Goal: Information Seeking & Learning: Check status

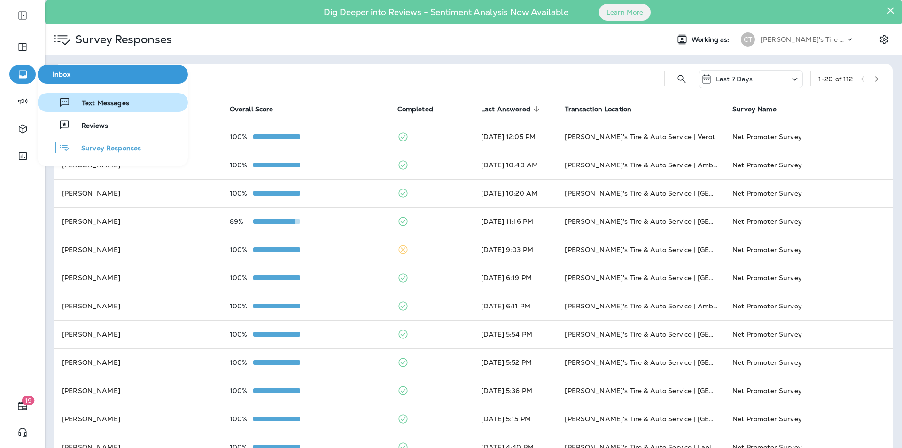
click at [99, 101] on span "Text Messages" at bounding box center [99, 103] width 59 height 9
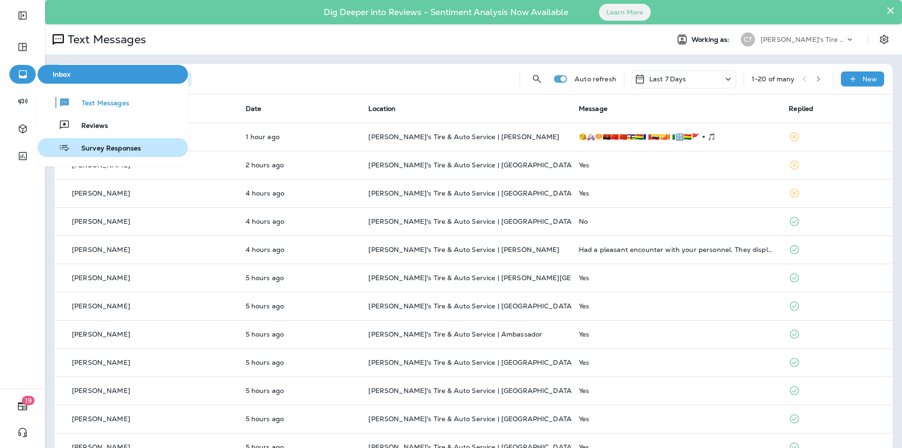
click at [103, 147] on span "Survey Responses" at bounding box center [105, 148] width 71 height 9
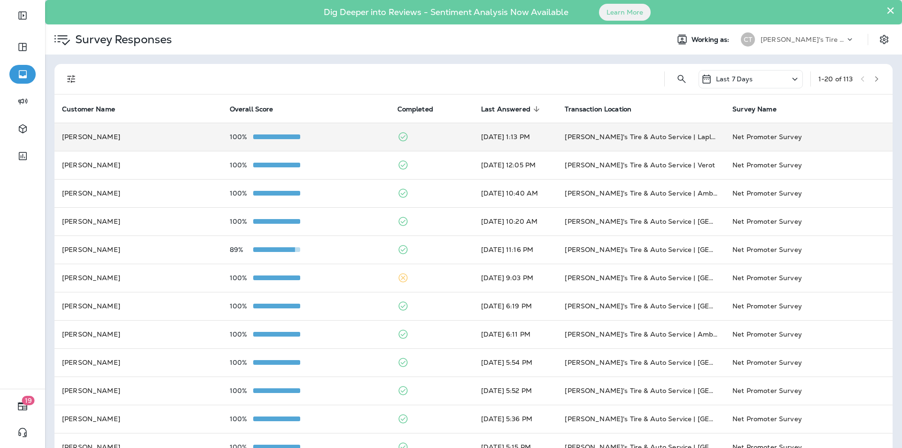
click at [326, 136] on div "100%" at bounding box center [306, 137] width 153 height 8
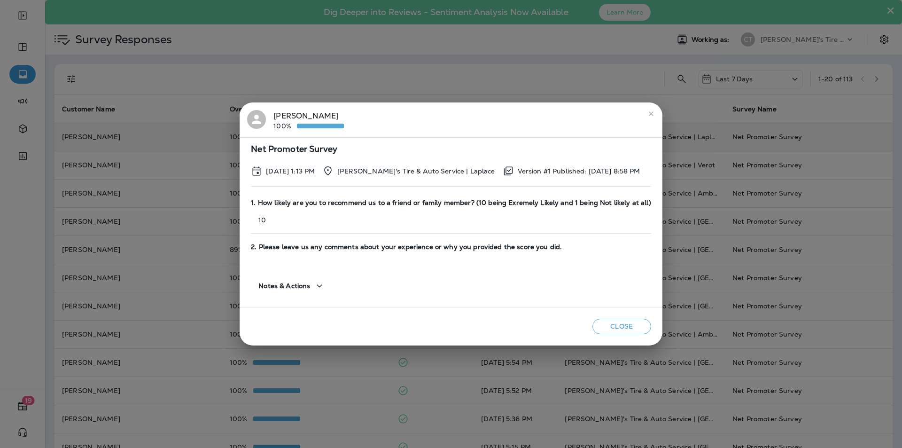
click at [616, 327] on button "Close" at bounding box center [621, 327] width 59 height 16
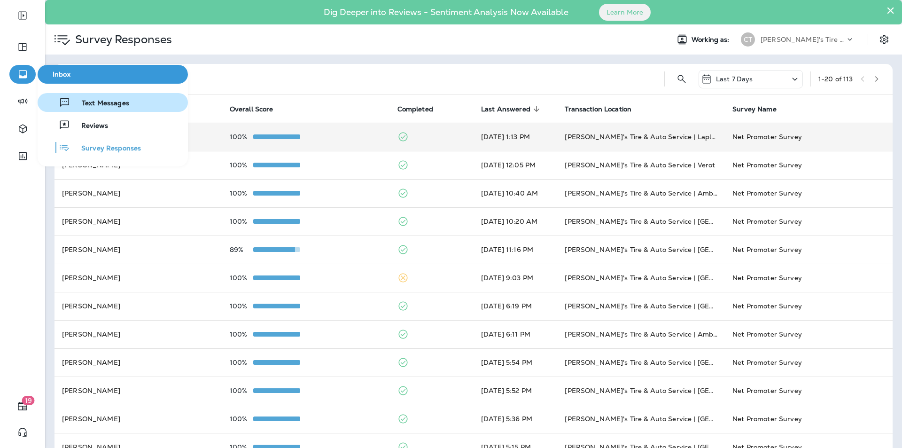
click at [118, 106] on span "Text Messages" at bounding box center [99, 103] width 59 height 9
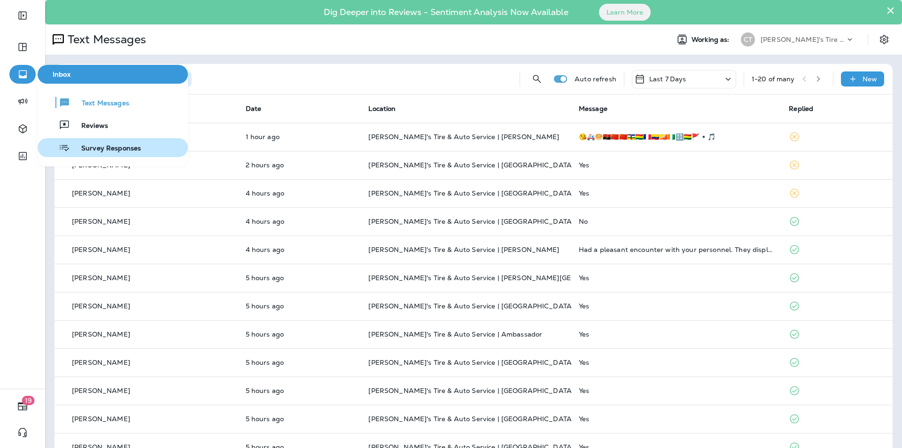
click at [88, 146] on span "Survey Responses" at bounding box center [105, 148] width 71 height 9
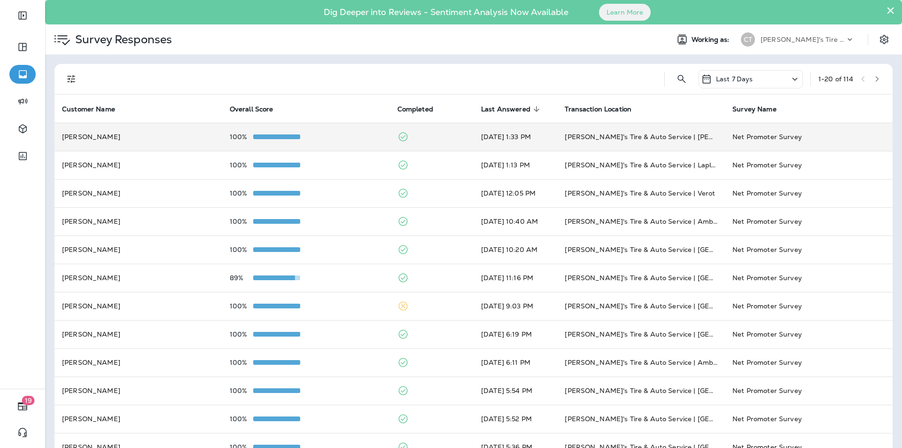
click at [343, 133] on div "100%" at bounding box center [306, 137] width 153 height 8
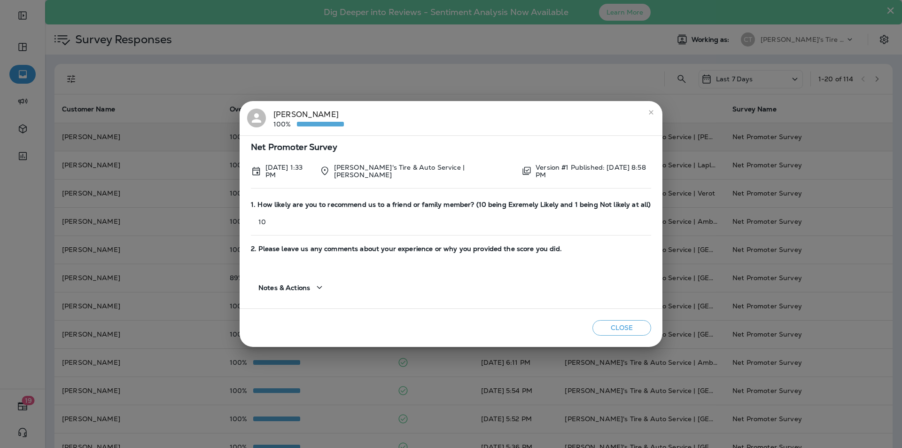
click at [647, 114] on icon "close" at bounding box center [651, 113] width 8 height 8
